Goal: Browse casually

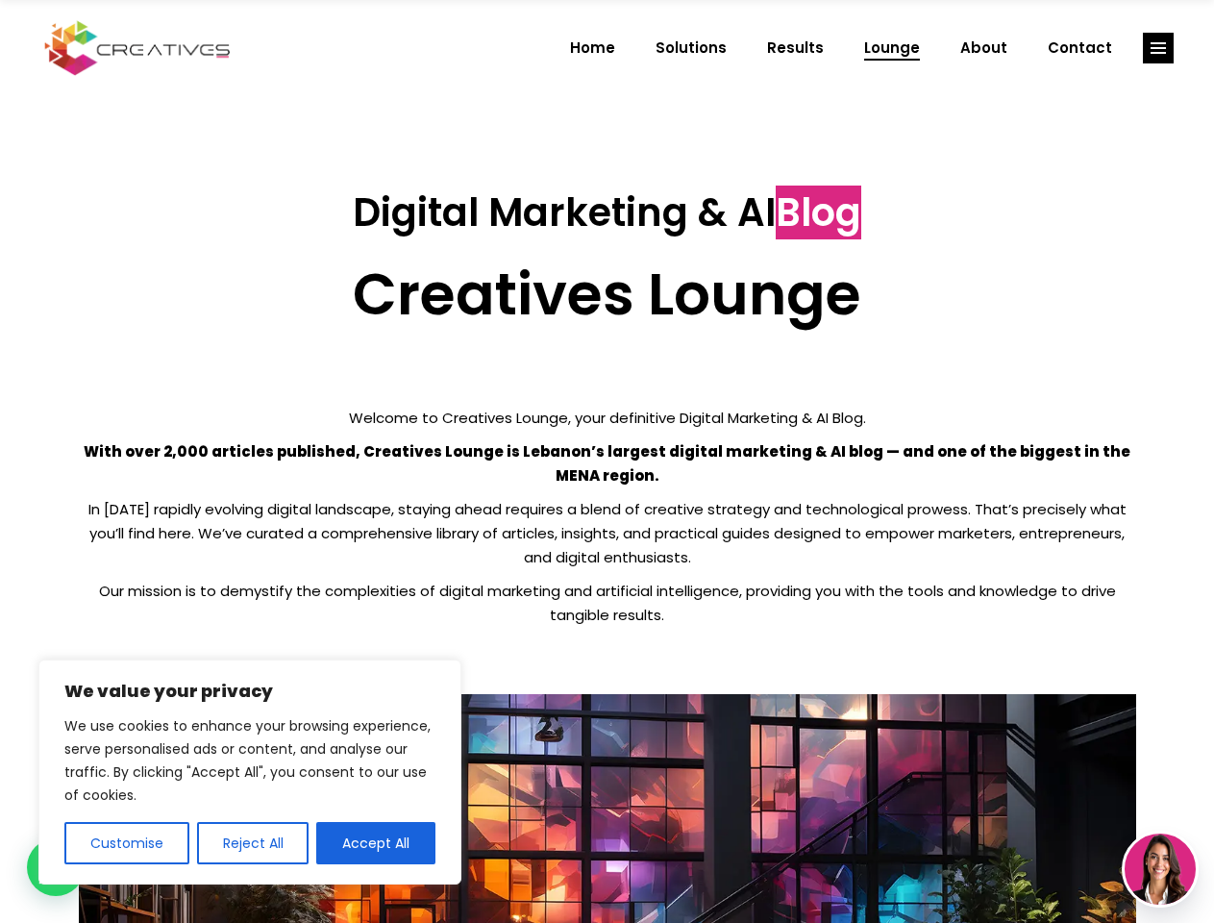
click at [606, 461] on p "With over 2,000 articles published, Creatives Lounge is Lebanon’s largest digit…" at bounding box center [607, 463] width 1057 height 48
click at [126, 843] on button "Customise" at bounding box center [126, 843] width 125 height 42
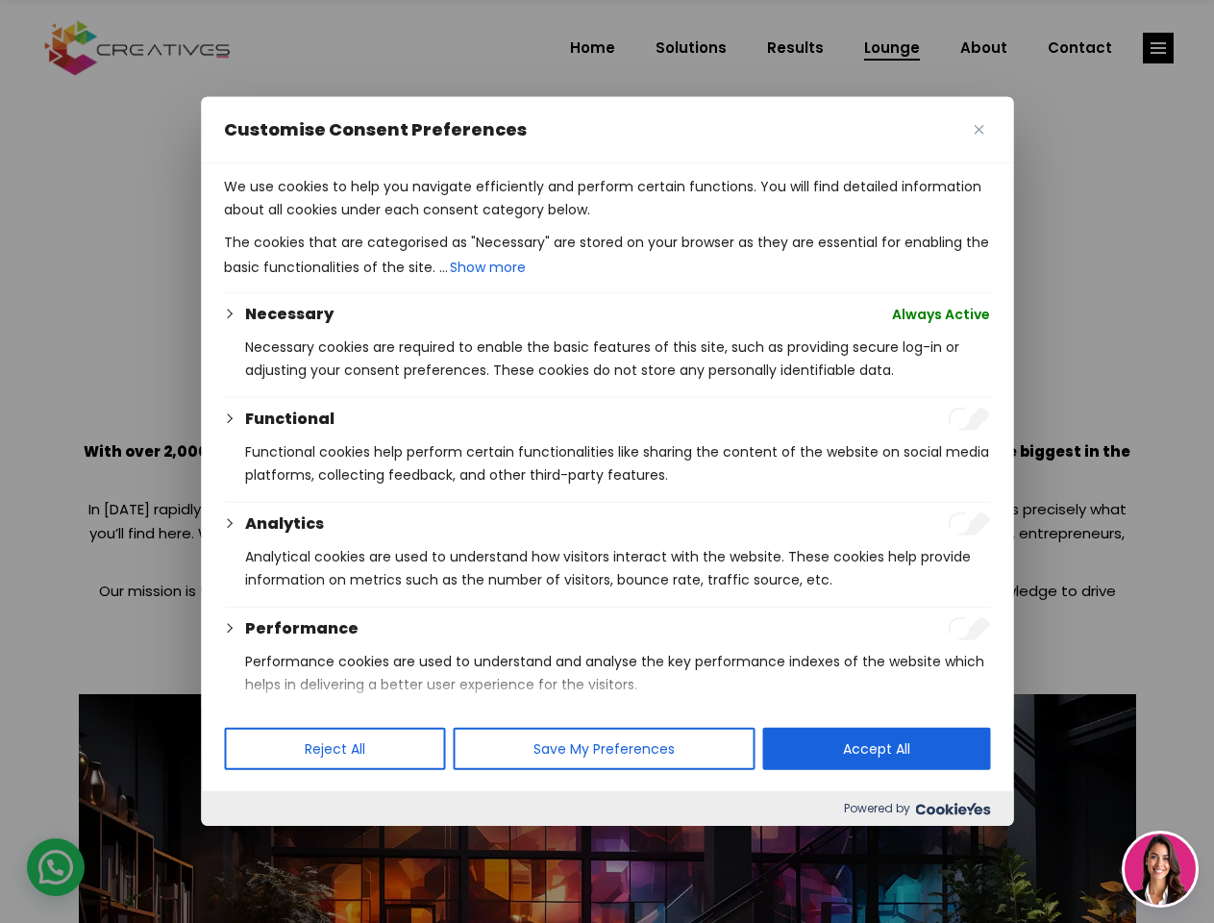
click at [252, 843] on div at bounding box center [607, 461] width 1214 height 923
click at [376, 221] on p "We use cookies to help you navigate efficiently and perform certain functions. …" at bounding box center [607, 198] width 766 height 46
click at [1158, 48] on div at bounding box center [607, 461] width 1214 height 923
click at [1160, 869] on img at bounding box center [1159, 868] width 71 height 71
